Goal: Information Seeking & Learning: Learn about a topic

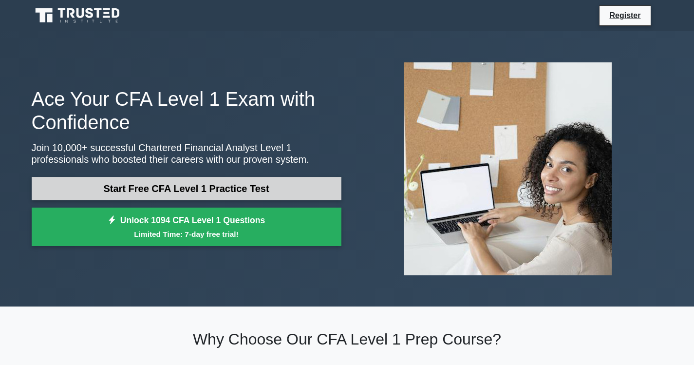
click at [291, 185] on link "Start Free CFA Level 1 Practice Test" at bounding box center [187, 188] width 310 height 23
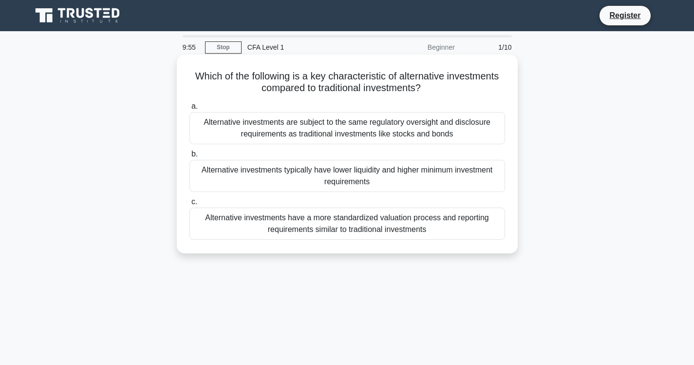
click at [402, 129] on div "Alternative investments are subject to the same regulatory oversight and disclo…" at bounding box center [346, 128] width 315 height 32
click at [189, 110] on input "a. Alternative investments are subject to the same regulatory oversight and dis…" at bounding box center [189, 106] width 0 height 6
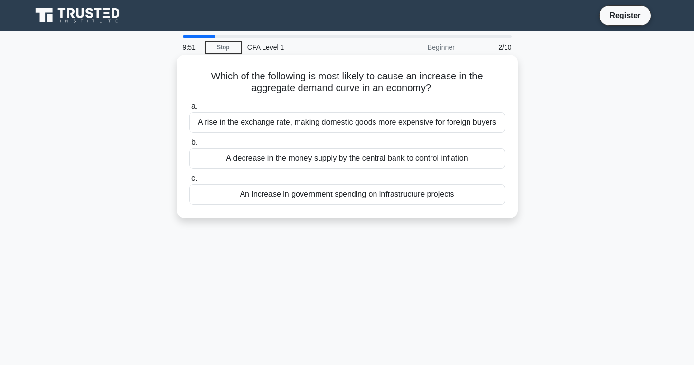
click at [367, 120] on div "A rise in the exchange rate, making domestic goods more expensive for foreign b…" at bounding box center [346, 122] width 315 height 20
click at [189, 110] on input "a. A rise in the exchange rate, making domestic goods more expensive for foreig…" at bounding box center [189, 106] width 0 height 6
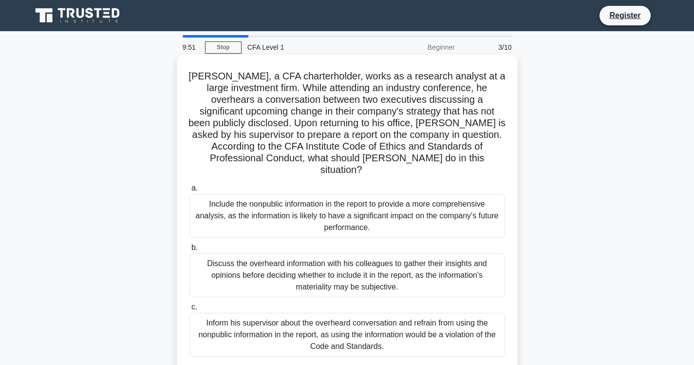
click at [374, 199] on div "Include the nonpublic information in the report to provide a more comprehensive…" at bounding box center [346, 216] width 315 height 44
click at [189, 191] on input "a. Include the nonpublic information in the report to provide a more comprehens…" at bounding box center [189, 188] width 0 height 6
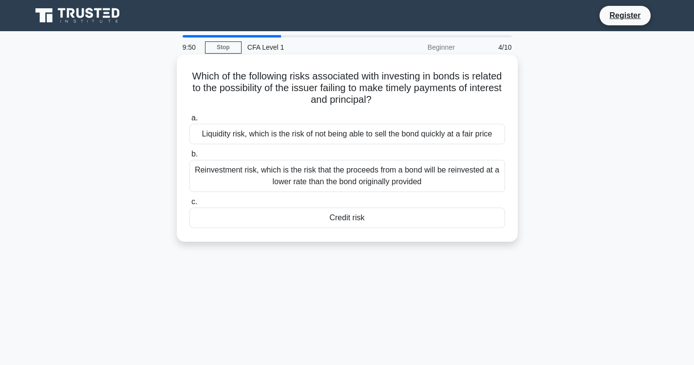
click at [372, 210] on div "Credit risk" at bounding box center [346, 217] width 315 height 20
click at [189, 205] on input "c. Credit risk" at bounding box center [189, 202] width 0 height 6
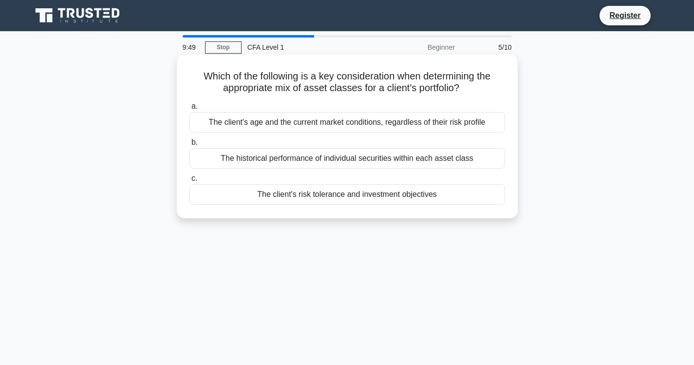
click at [372, 157] on div "The historical performance of individual securities within each asset class" at bounding box center [346, 158] width 315 height 20
click at [189, 146] on input "b. The historical performance of individual securities within each asset class" at bounding box center [189, 142] width 0 height 6
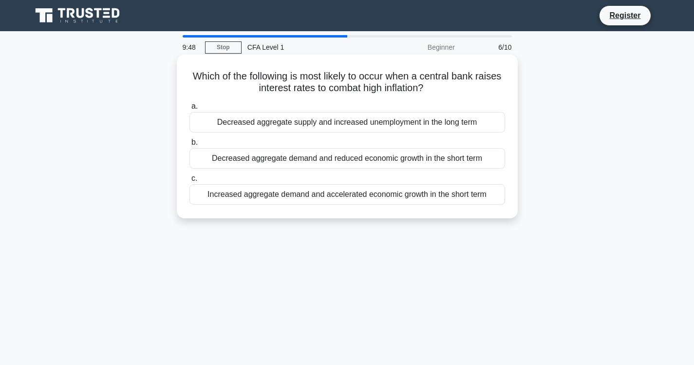
click at [369, 134] on div "a. Decreased aggregate supply and increased unemployment in the long term b. De…" at bounding box center [346, 152] width 327 height 108
click at [381, 125] on div "Decreased aggregate supply and increased unemployment in the long term" at bounding box center [346, 122] width 315 height 20
click at [189, 110] on input "a. Decreased aggregate supply and increased unemployment in the long term" at bounding box center [189, 106] width 0 height 6
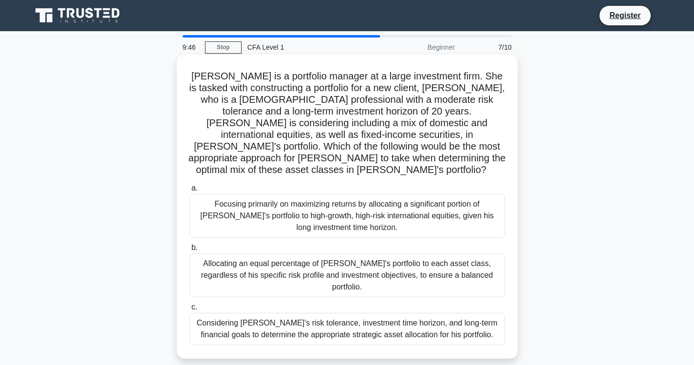
click at [371, 254] on div "Allocating an equal percentage of John's portfolio to each asset class, regardl…" at bounding box center [346, 275] width 315 height 44
click at [189, 251] on input "b. Allocating an equal percentage of John's portfolio to each asset class, rega…" at bounding box center [189, 247] width 0 height 6
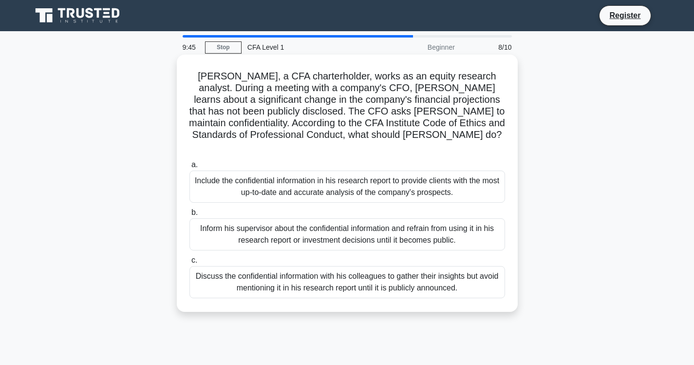
click at [370, 277] on div "Discuss the confidential information with his colleagues to gather their insigh…" at bounding box center [346, 282] width 315 height 32
click at [189, 263] on input "c. Discuss the confidential information with his colleagues to gather their ins…" at bounding box center [189, 260] width 0 height 6
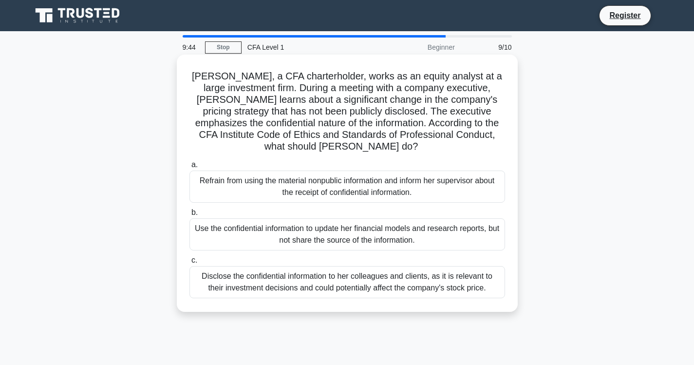
click at [366, 193] on div "Refrain from using the material nonpublic information and inform her supervisor…" at bounding box center [346, 186] width 315 height 32
click at [189, 168] on input "a. Refrain from using the material nonpublic information and inform her supervi…" at bounding box center [189, 165] width 0 height 6
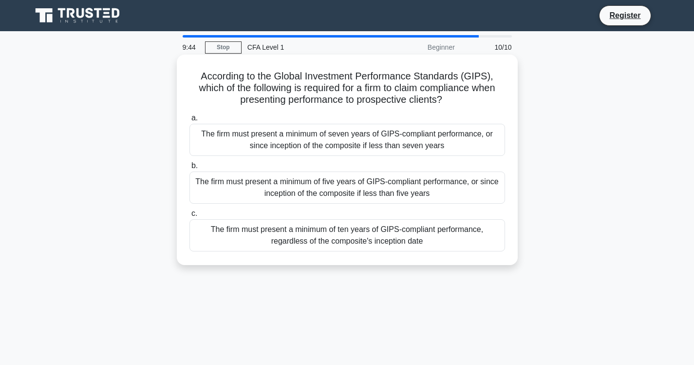
click at [366, 229] on div "The firm must present a minimum of ten years of GIPS-compliant performance, reg…" at bounding box center [346, 235] width 315 height 32
click at [189, 217] on input "c. The firm must present a minimum of ten years of GIPS-compliant performance, …" at bounding box center [189, 213] width 0 height 6
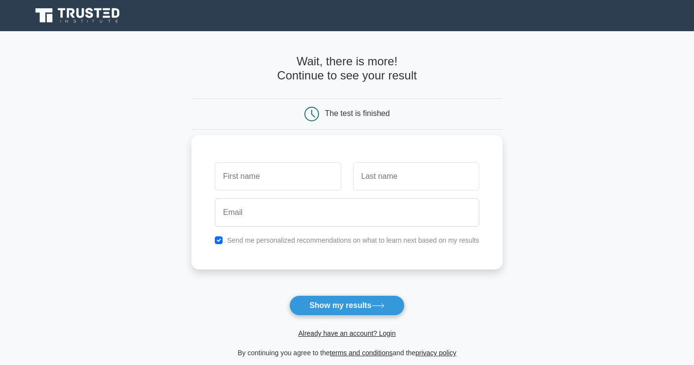
click at [314, 168] on input "text" at bounding box center [278, 176] width 126 height 28
